Goal: Task Accomplishment & Management: Use online tool/utility

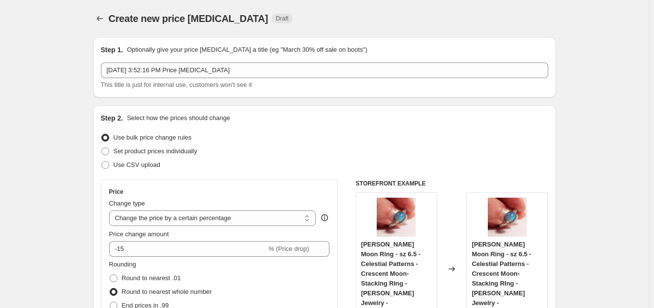
select select "percentage"
select select "collection"
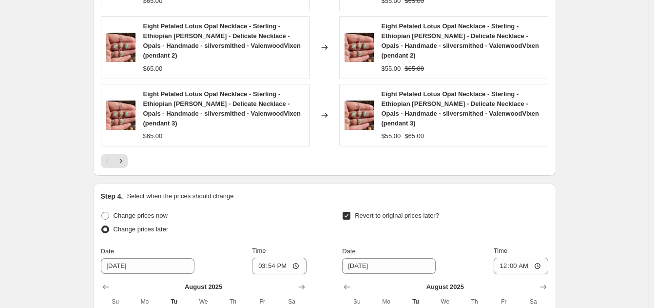
scroll to position [862, 0]
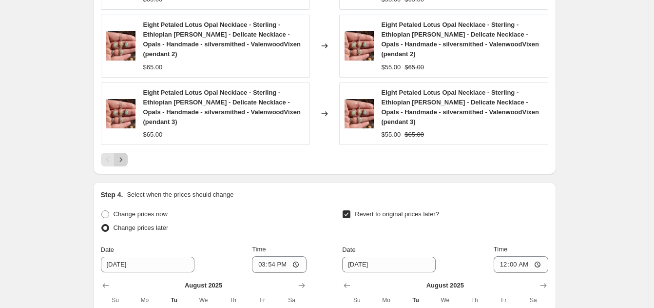
click at [126, 155] on icon "Next" at bounding box center [121, 160] width 10 height 10
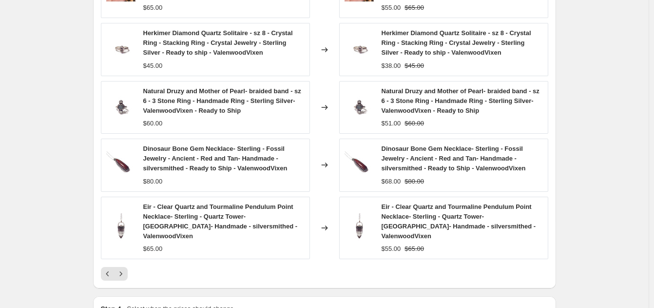
scroll to position [729, 0]
click at [125, 268] on icon "Next" at bounding box center [121, 273] width 10 height 10
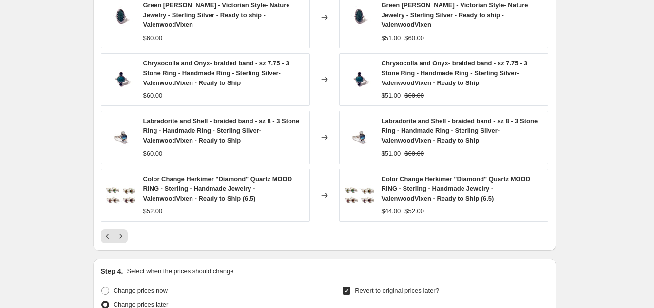
scroll to position [757, 0]
click at [122, 233] on icon "Next" at bounding box center [120, 235] width 2 height 4
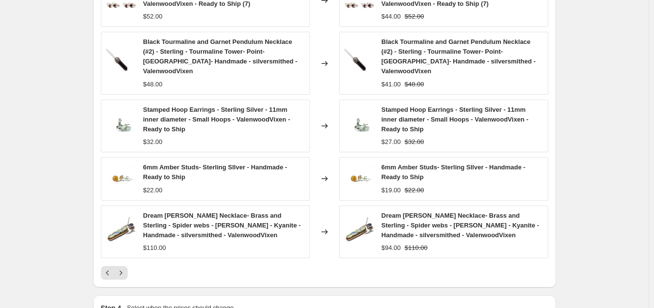
scroll to position [709, 0]
click at [124, 269] on icon "Next" at bounding box center [121, 274] width 10 height 10
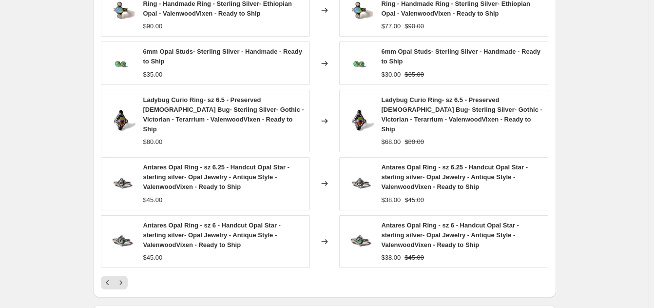
scroll to position [700, 0]
click at [123, 278] on icon "Next" at bounding box center [121, 283] width 10 height 10
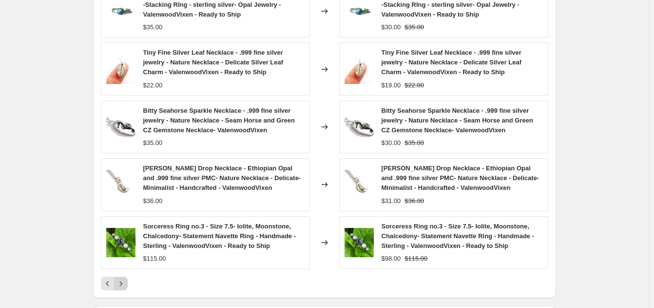
click at [122, 285] on icon "Next" at bounding box center [120, 283] width 2 height 4
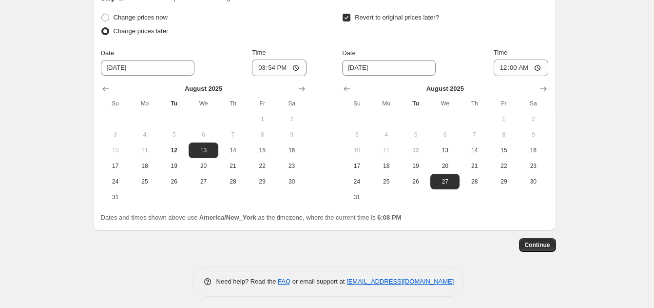
scroll to position [1024, 0]
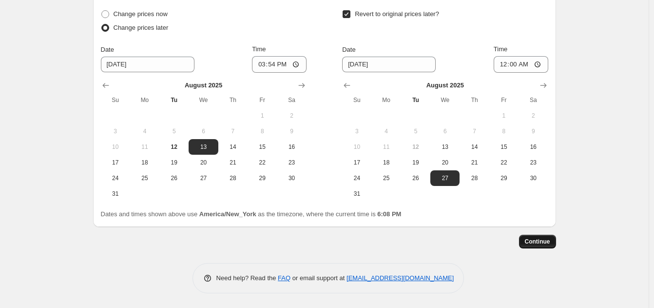
click at [541, 244] on span "Continue" at bounding box center [537, 241] width 25 height 8
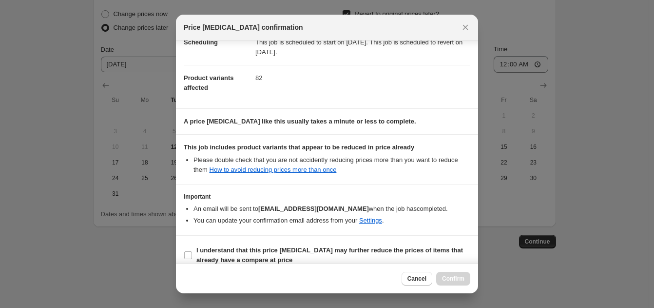
scroll to position [101, 0]
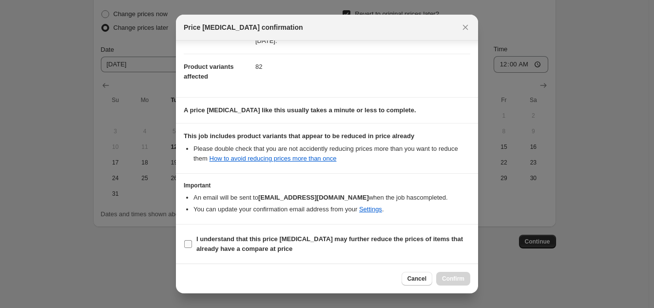
click at [188, 251] on label "I understand that this price change job may further reduce the prices of items …" at bounding box center [327, 243] width 287 height 23
click at [188, 248] on input "I understand that this price change job may further reduce the prices of items …" at bounding box center [188, 244] width 8 height 8
checkbox input "true"
click at [449, 282] on span "Confirm" at bounding box center [453, 278] width 22 height 8
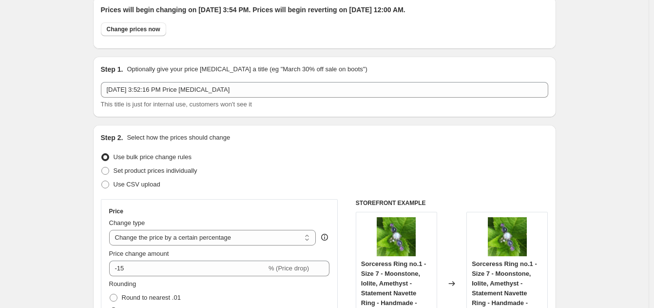
scroll to position [0, 0]
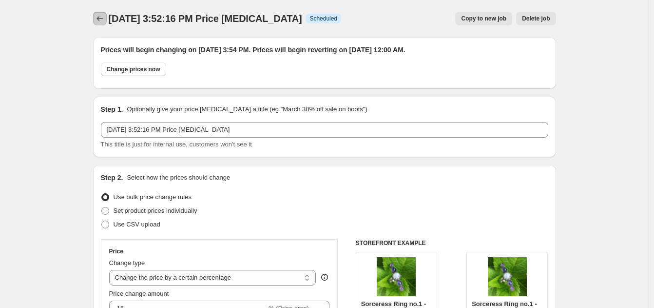
click at [105, 18] on icon "Price change jobs" at bounding box center [100, 19] width 10 height 10
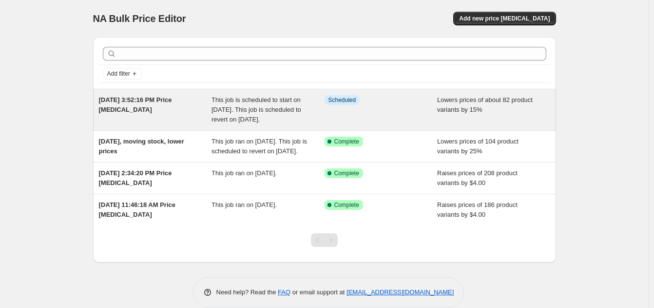
click at [124, 104] on div "[DATE] 3:52:16 PM Price [MEDICAL_DATA]" at bounding box center [155, 109] width 113 height 29
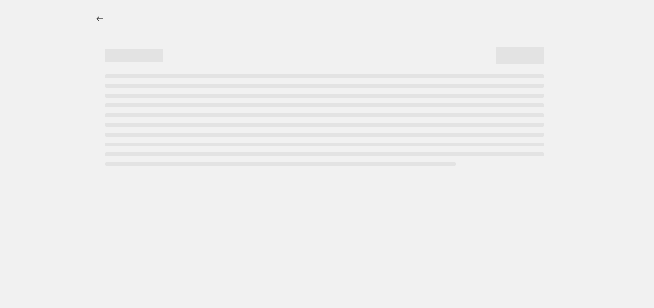
select select "percentage"
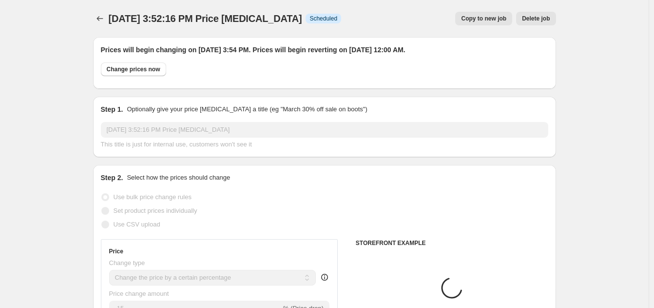
select select "collection"
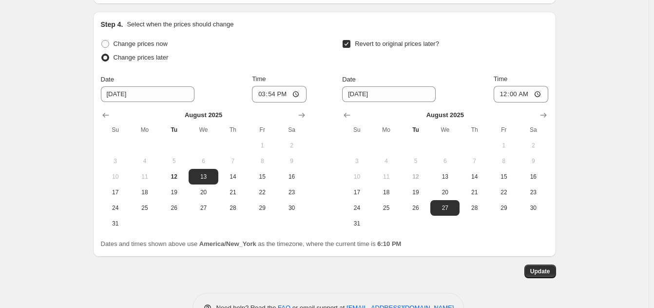
scroll to position [1093, 0]
click at [138, 39] on span "Change prices now" at bounding box center [141, 42] width 54 height 7
click at [102, 39] on input "Change prices now" at bounding box center [101, 39] width 0 height 0
radio input "true"
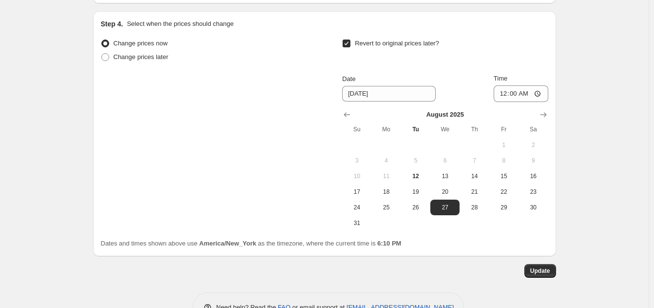
click at [544, 267] on span "Update" at bounding box center [540, 271] width 20 height 8
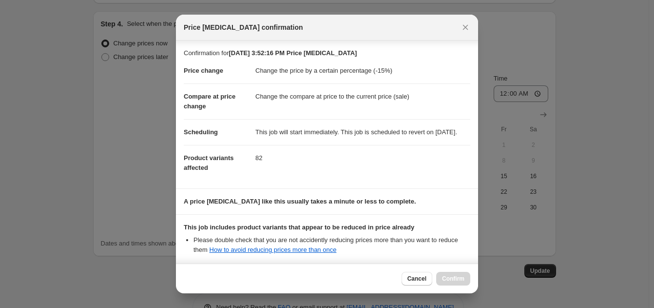
scroll to position [113, 0]
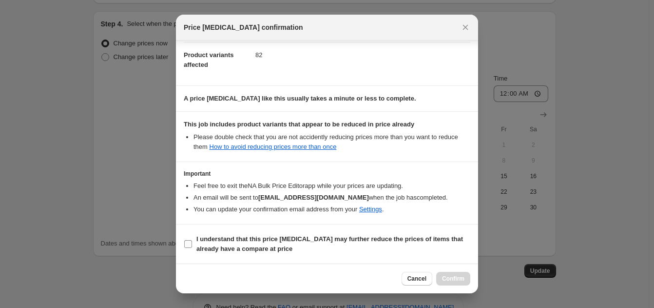
click at [266, 235] on b "I understand that this price [MEDICAL_DATA] may further reduce the prices of it…" at bounding box center [329, 243] width 267 height 17
click at [192, 240] on input "I understand that this price change job may further reduce the prices of items …" at bounding box center [188, 244] width 8 height 8
checkbox input "true"
click at [448, 279] on span "Confirm" at bounding box center [453, 278] width 22 height 8
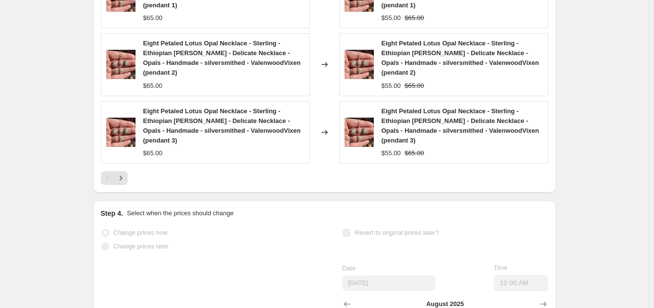
scroll to position [911, 0]
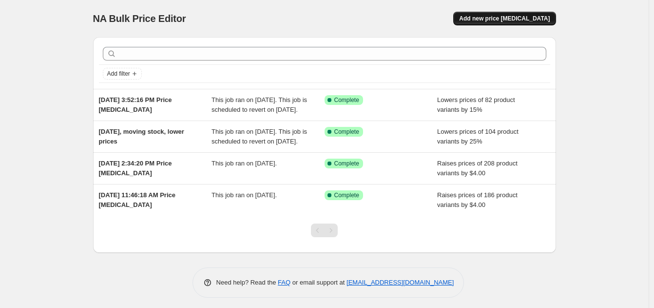
click at [505, 19] on span "Add new price [MEDICAL_DATA]" at bounding box center [504, 19] width 91 height 8
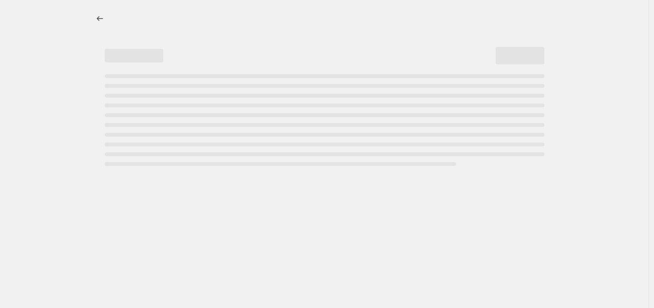
select select "percentage"
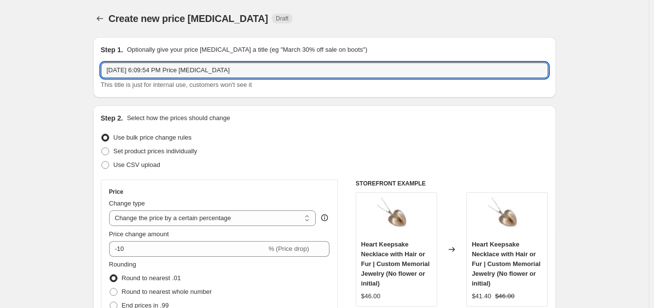
drag, startPoint x: 146, startPoint y: 69, endPoint x: 267, endPoint y: 80, distance: 120.9
click at [267, 80] on div "Aug 12, 2025, 6:09:54 PM Price change job This title is just for internal use, …" at bounding box center [325, 75] width 448 height 27
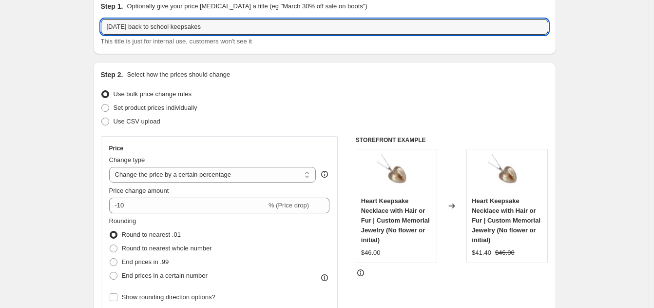
scroll to position [48, 0]
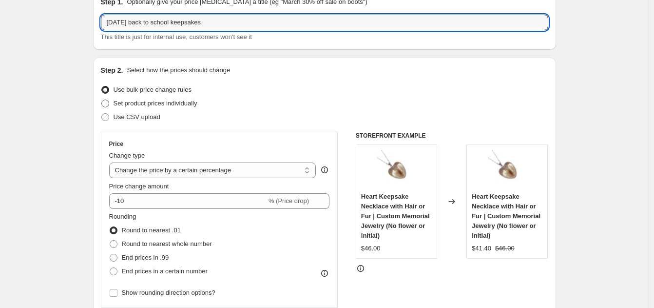
type input "Aug 12, 2025 back to school keepsakes"
click at [169, 103] on span "Set product prices individually" at bounding box center [156, 102] width 84 height 7
click at [102, 100] on input "Set product prices individually" at bounding box center [101, 99] width 0 height 0
radio input "true"
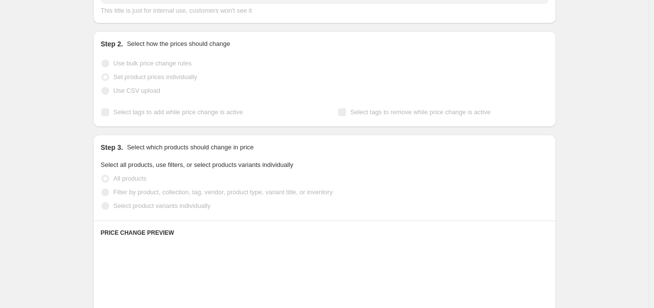
scroll to position [75, 0]
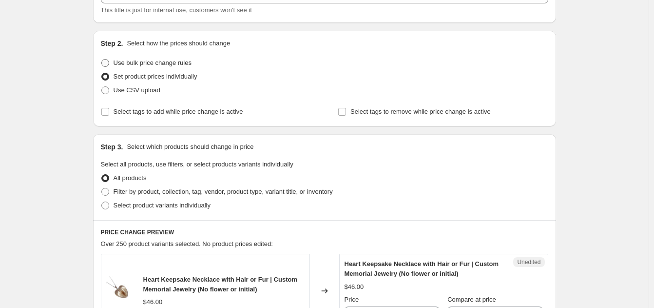
click at [161, 60] on span "Use bulk price change rules" at bounding box center [153, 62] width 78 height 7
click at [102, 59] on input "Use bulk price change rules" at bounding box center [101, 59] width 0 height 0
radio input "true"
select select "percentage"
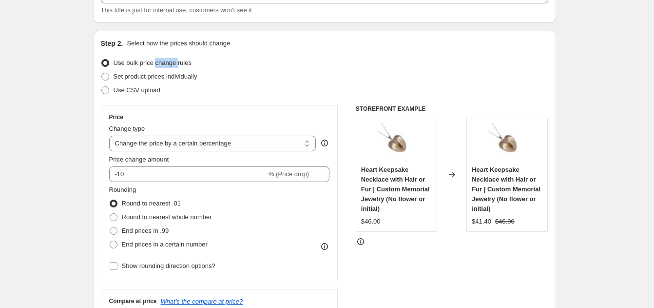
click at [161, 60] on span "Use bulk price change rules" at bounding box center [153, 62] width 78 height 7
click at [102, 59] on input "Use bulk price change rules" at bounding box center [101, 59] width 0 height 0
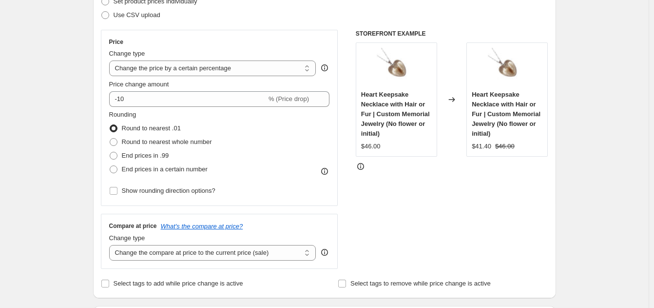
scroll to position [150, 0]
click at [126, 142] on span "Round to nearest whole number" at bounding box center [167, 140] width 90 height 7
click at [110, 138] on input "Round to nearest whole number" at bounding box center [110, 137] width 0 height 0
radio input "true"
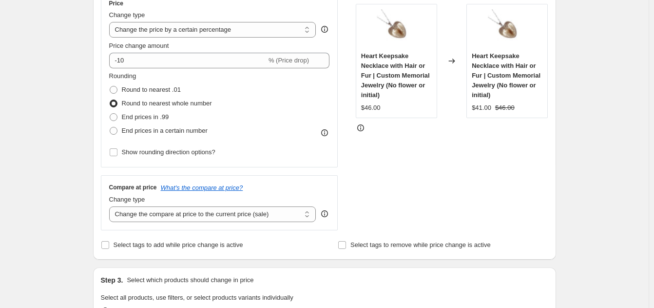
scroll to position [194, 0]
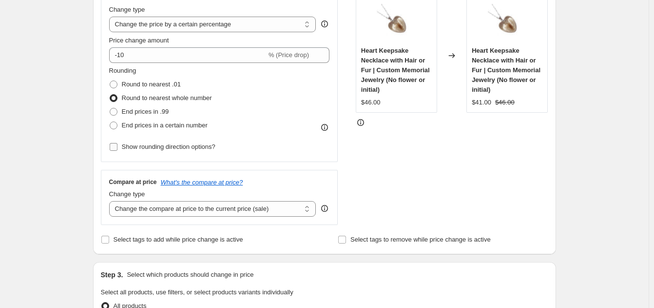
click at [132, 146] on span "Show rounding direction options?" at bounding box center [169, 146] width 94 height 7
click at [117, 146] on input "Show rounding direction options?" at bounding box center [114, 147] width 8 height 8
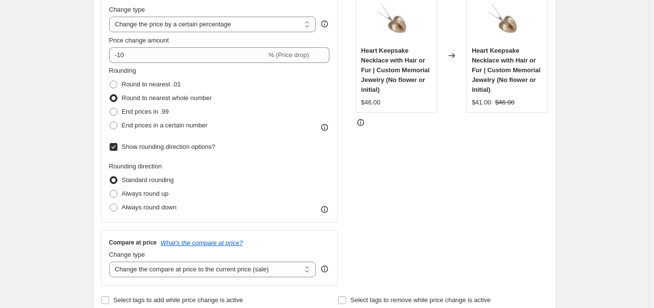
click at [115, 147] on input "Show rounding direction options?" at bounding box center [114, 147] width 8 height 8
checkbox input "false"
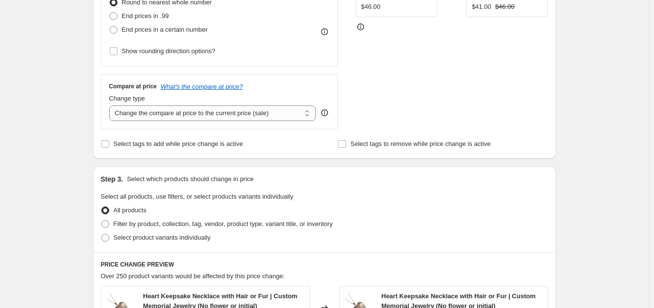
scroll to position [310, 0]
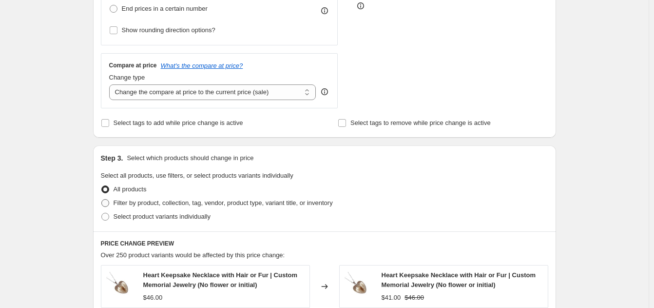
click at [130, 207] on span "Filter by product, collection, tag, vendor, product type, variant title, or inv…" at bounding box center [223, 203] width 219 height 10
click at [102, 199] on input "Filter by product, collection, tag, vendor, product type, variant title, or inv…" at bounding box center [101, 199] width 0 height 0
radio input "true"
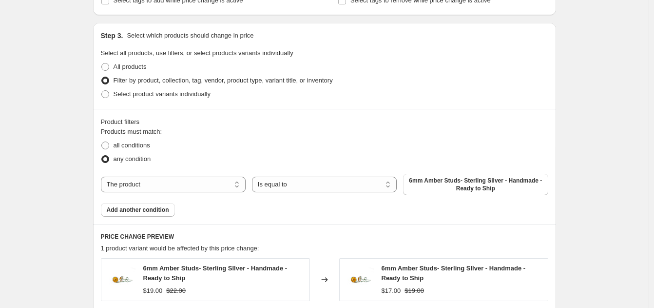
scroll to position [433, 0]
click at [209, 187] on select "The product The product's collection The product's tag The product's vendor The…" at bounding box center [173, 184] width 145 height 16
select select "collection"
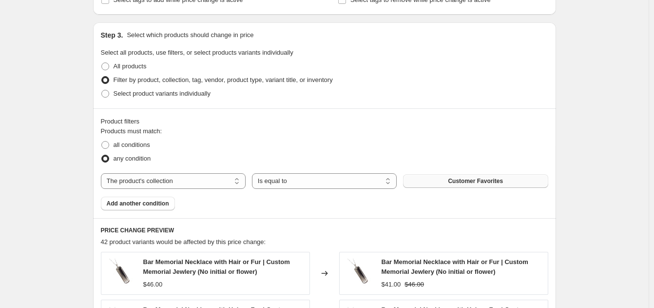
click at [473, 186] on button "Customer Favorites" at bounding box center [475, 181] width 145 height 14
drag, startPoint x: 473, startPoint y: 186, endPoint x: 398, endPoint y: 212, distance: 79.4
click at [398, 212] on div "Product filters Products must match: all conditions any condition The product T…" at bounding box center [324, 163] width 463 height 110
click at [406, 214] on div "Product filters Products must match: all conditions any condition The product T…" at bounding box center [324, 163] width 463 height 110
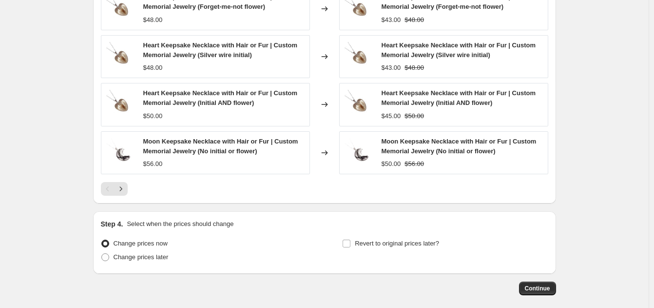
scroll to position [793, 0]
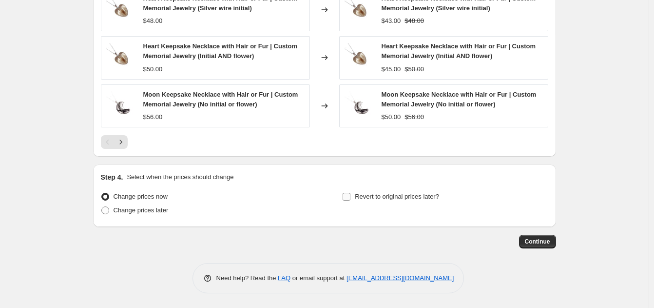
click at [346, 197] on input "Revert to original prices later?" at bounding box center [347, 197] width 8 height 8
checkbox input "true"
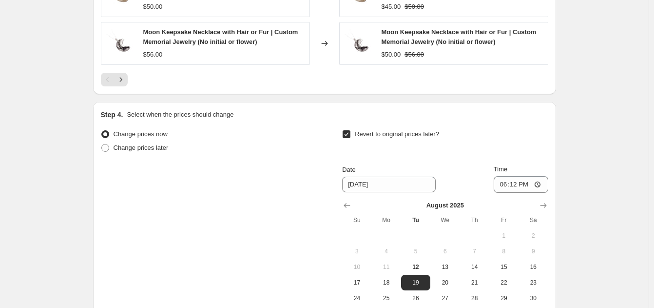
scroll to position [975, 0]
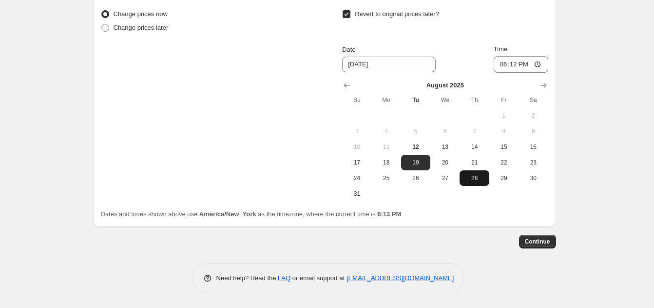
click at [485, 178] on span "28" at bounding box center [474, 178] width 21 height 8
type input "8/28/2025"
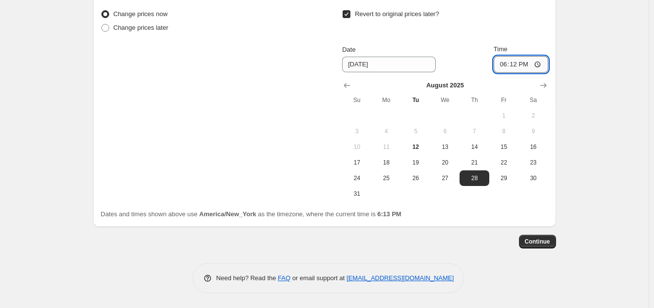
click at [511, 60] on input "18:12" at bounding box center [521, 64] width 55 height 17
click at [506, 63] on input "18:12" at bounding box center [521, 64] width 55 height 17
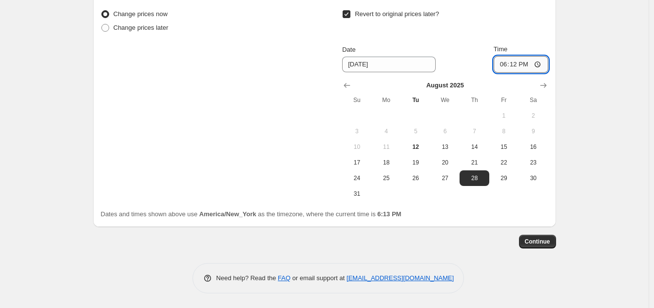
click at [546, 67] on input "18:12" at bounding box center [521, 64] width 55 height 17
click at [544, 66] on input "18:12" at bounding box center [521, 64] width 55 height 17
type input "00:00"
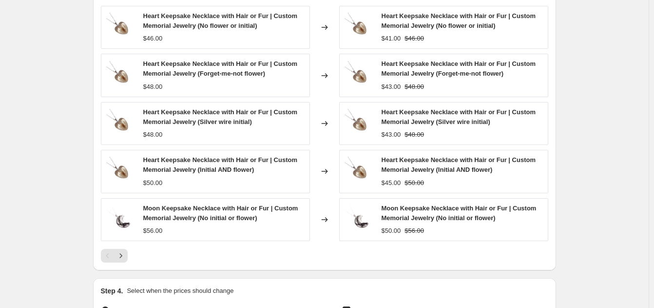
scroll to position [677, 0]
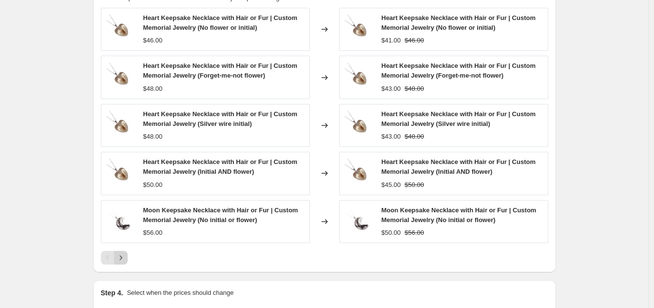
click at [124, 258] on icon "Next" at bounding box center [121, 258] width 10 height 10
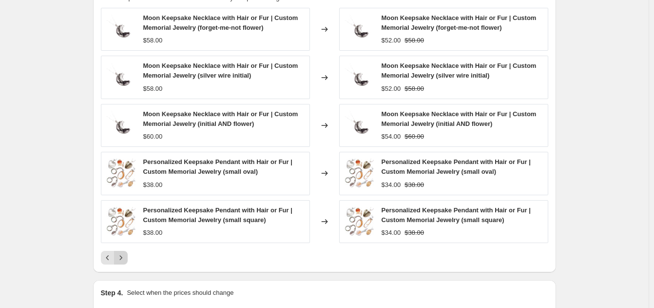
click at [124, 258] on icon "Next" at bounding box center [121, 258] width 10 height 10
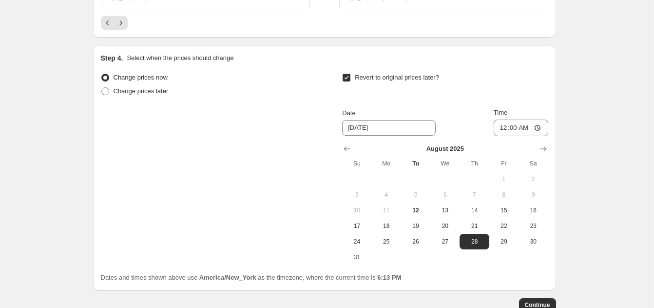
scroll to position [975, 0]
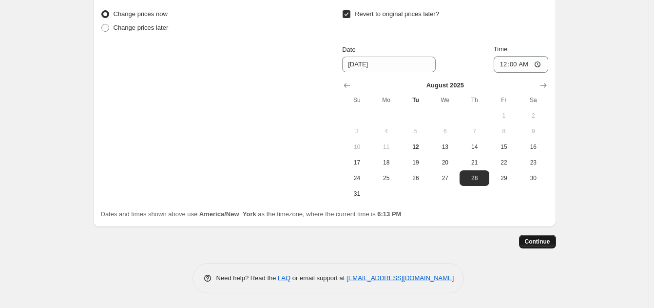
click at [550, 241] on span "Continue" at bounding box center [537, 241] width 25 height 8
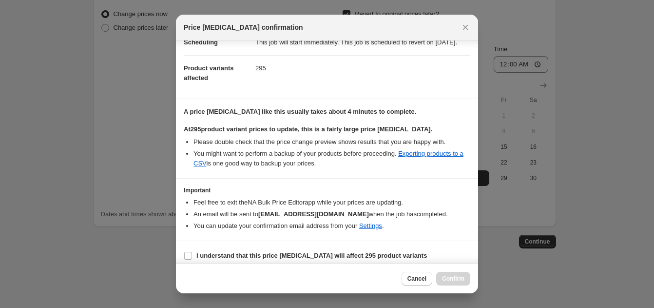
scroll to position [106, 0]
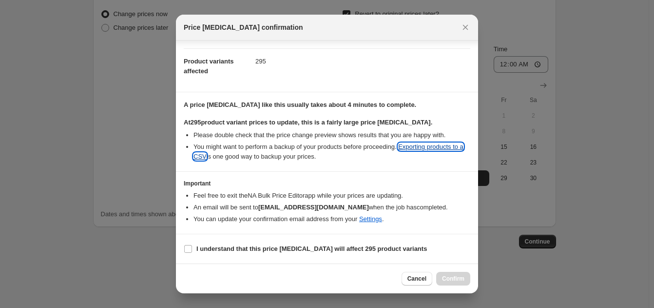
click at [195, 156] on link "Exporting products to a CSV" at bounding box center [329, 151] width 270 height 17
click at [342, 250] on b "I understand that this price change job will affect 295 product variants" at bounding box center [311, 248] width 231 height 7
click at [192, 250] on input "I understand that this price change job will affect 295 product variants" at bounding box center [188, 249] width 8 height 8
checkbox input "true"
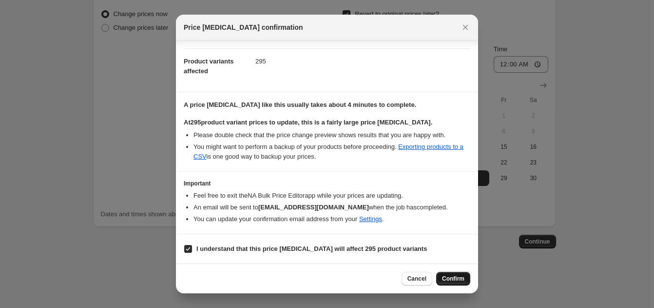
click at [455, 283] on button "Confirm" at bounding box center [453, 279] width 34 height 14
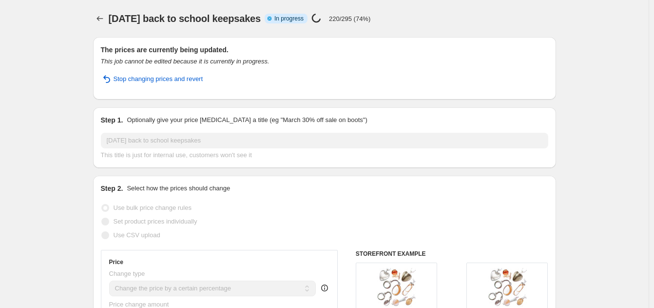
select select "percentage"
select select "collection"
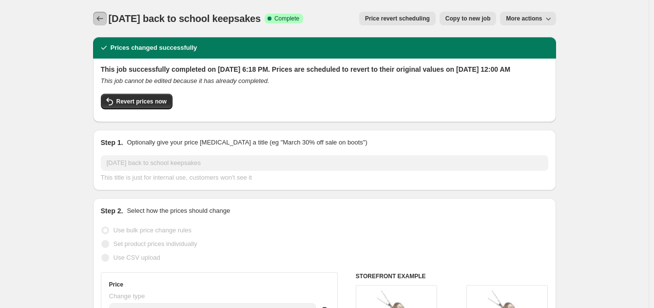
click at [97, 16] on icon "Price change jobs" at bounding box center [100, 19] width 10 height 10
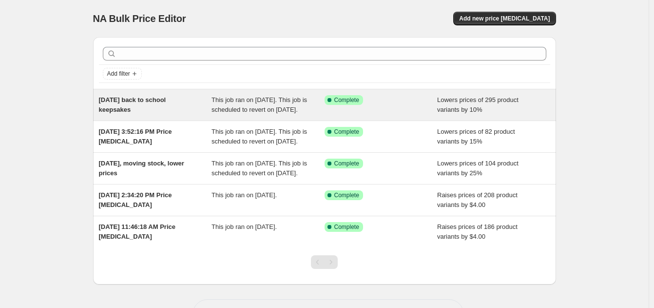
click at [155, 104] on div "Aug 12, 2025 back to school keepsakes" at bounding box center [155, 105] width 113 height 20
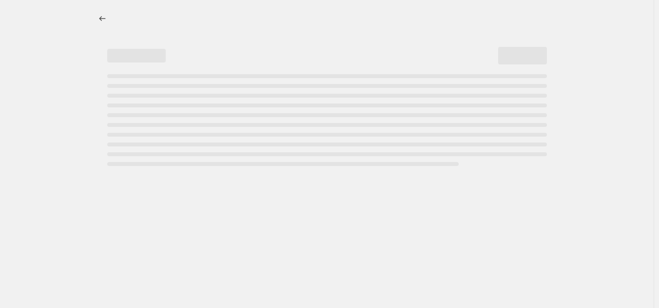
select select "percentage"
select select "collection"
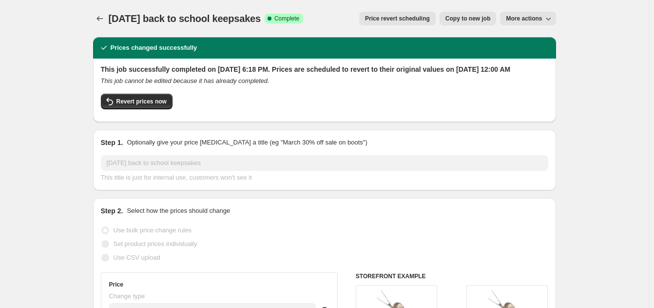
click at [538, 19] on span "More actions" at bounding box center [524, 19] width 36 height 8
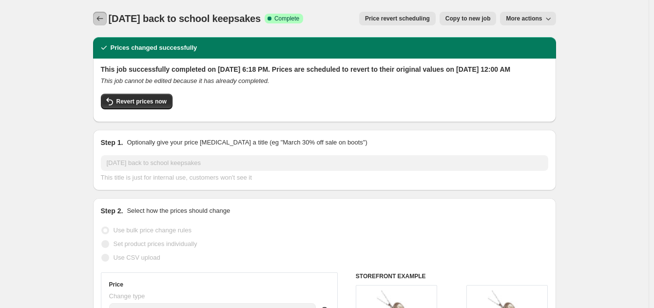
click at [101, 20] on icon "Price change jobs" at bounding box center [100, 19] width 10 height 10
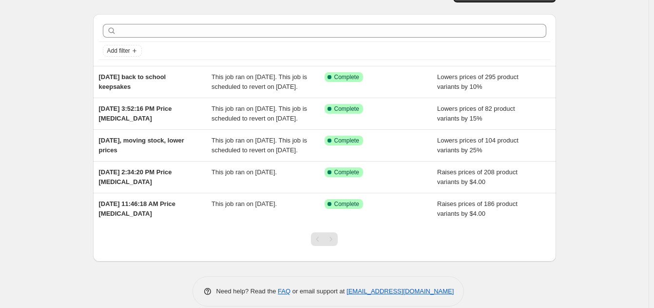
scroll to position [65, 0]
